Goal: Information Seeking & Learning: Learn about a topic

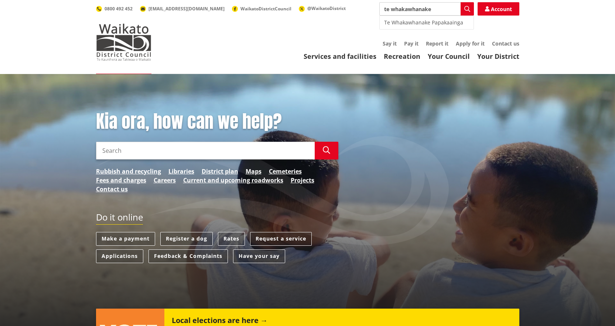
type input "te whakawhanake"
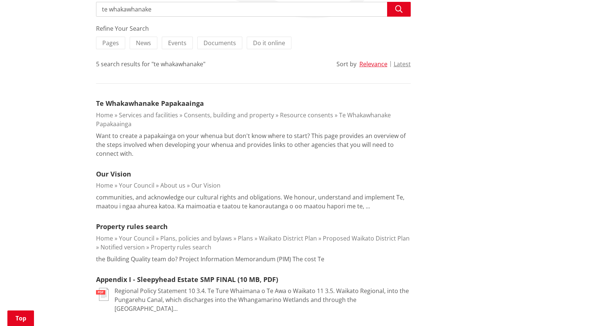
scroll to position [148, 0]
click at [184, 104] on link "Te Whakawhanake Papakaainga" at bounding box center [150, 102] width 108 height 9
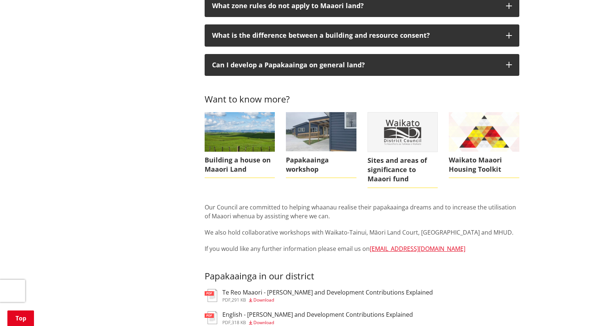
scroll to position [628, 0]
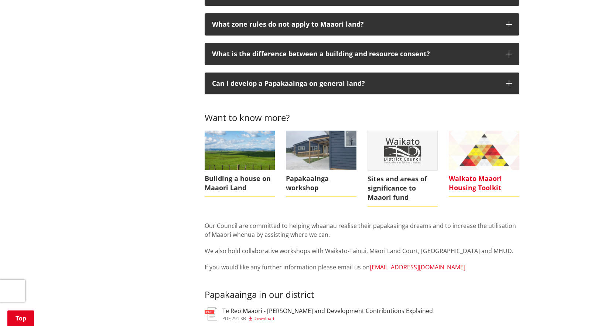
click at [485, 180] on span "Waikato Maaori Housing Toolkit" at bounding box center [484, 183] width 71 height 26
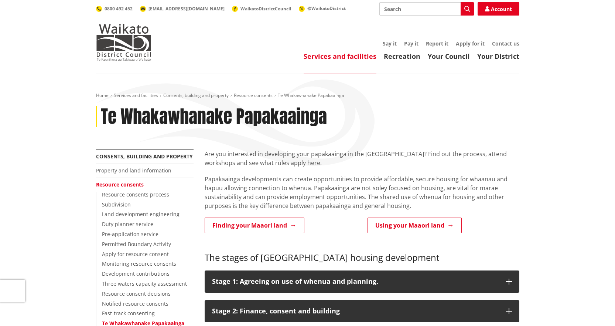
click at [270, 174] on div "Are you interested in developing your papakaainga in the [GEOGRAPHIC_DATA]? Fin…" at bounding box center [362, 179] width 315 height 61
drag, startPoint x: 36, startPoint y: 133, endPoint x: 43, endPoint y: 135, distance: 7.7
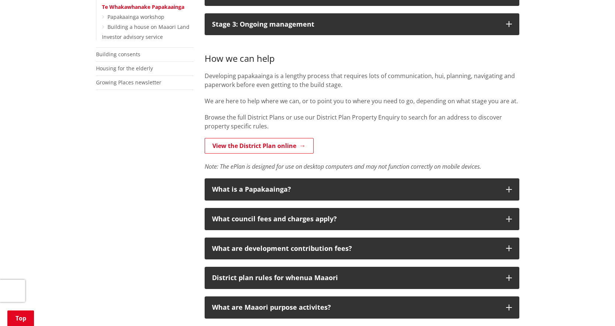
scroll to position [185, 0]
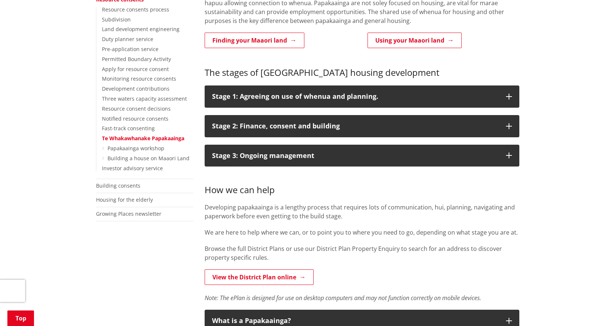
click at [394, 231] on p "We are here to help where we can, or to point you to where you need to go, depe…" at bounding box center [362, 232] width 315 height 9
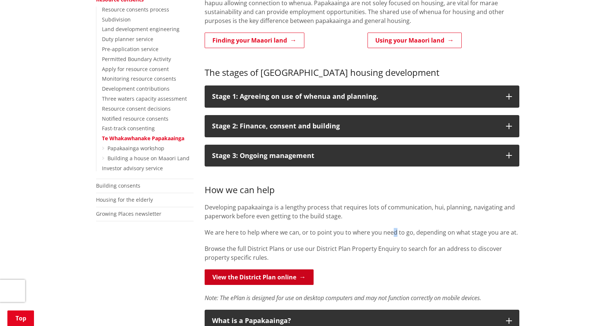
click at [259, 278] on link "View the District Plan online" at bounding box center [259, 277] width 109 height 16
